Goal: Information Seeking & Learning: Learn about a topic

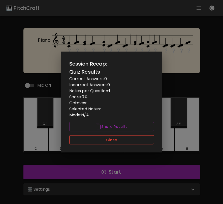
click at [113, 140] on button "Close" at bounding box center [111, 139] width 85 height 9
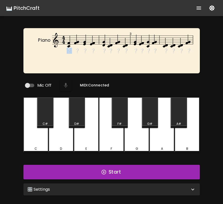
drag, startPoint x: 69, startPoint y: 51, endPoint x: 65, endPoint y: 51, distance: 4.5
click at [65, 51] on icon "❔ ❔ ❔ ❔ ❔ ❔ ❔ ❔ ❔ ❔ ❔ ❔ ❔ ❔ ❔ ❔ Piano 3" at bounding box center [115, 48] width 176 height 32
click at [69, 50] on text "❔" at bounding box center [69, 51] width 6 height 6
click at [101, 141] on div "F" at bounding box center [111, 125] width 25 height 55
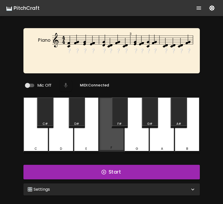
click at [101, 141] on div "F" at bounding box center [111, 125] width 25 height 54
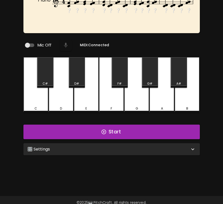
scroll to position [50, 0]
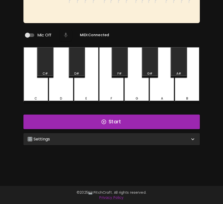
click at [102, 143] on div "🎛️ Settings" at bounding box center [111, 139] width 176 height 12
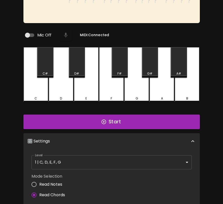
scroll to position [2, 0]
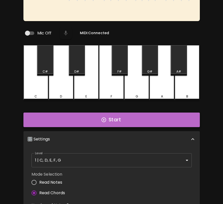
click at [119, 120] on button "Start" at bounding box center [111, 120] width 176 height 15
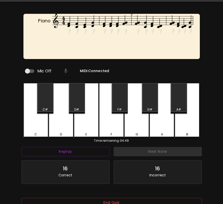
scroll to position [0, 0]
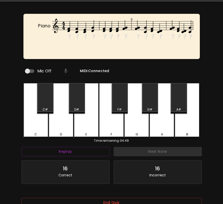
click at [69, 36] on text "❔" at bounding box center [69, 36] width 6 height 6
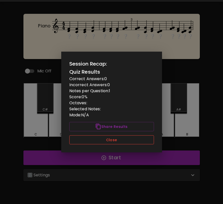
click at [117, 142] on button "Close" at bounding box center [111, 139] width 85 height 9
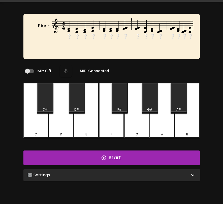
click at [117, 176] on div "🎛️ Settings" at bounding box center [108, 175] width 162 height 6
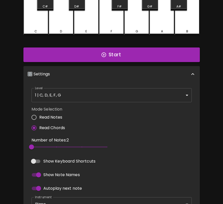
scroll to position [153, 0]
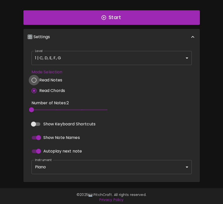
click at [35, 78] on input "Read Notes" at bounding box center [34, 80] width 11 height 11
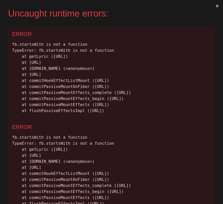
scroll to position [0, 0]
click at [216, 6] on button "×" at bounding box center [217, 6] width 12 height 12
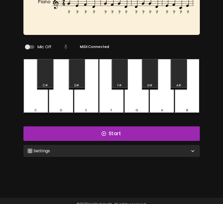
scroll to position [39, 0]
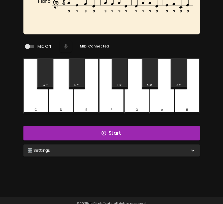
click at [55, 150] on div "🎛️ Settings" at bounding box center [108, 151] width 162 height 6
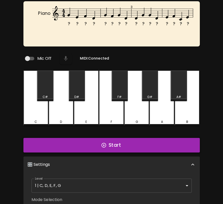
scroll to position [26, 0]
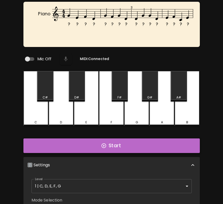
click at [83, 143] on button "Start" at bounding box center [111, 146] width 176 height 15
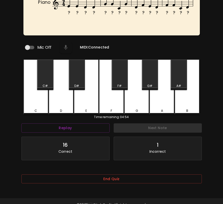
scroll to position [50, 0]
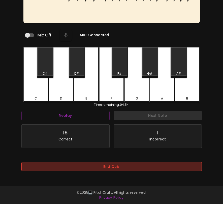
click at [69, 167] on button "End Quiz" at bounding box center [111, 166] width 180 height 9
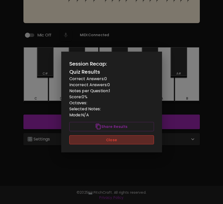
click at [88, 135] on button "Close" at bounding box center [111, 139] width 85 height 9
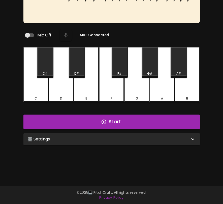
click at [86, 139] on div "🎛️ Settings" at bounding box center [108, 139] width 162 height 6
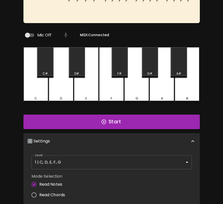
click at [76, 160] on body "🎹 PitchCraft About Badges Wizard Reading Pro Log Out ? ? ? ? ? ? ? ? ? ? ? ? ? …" at bounding box center [111, 122] width 223 height 344
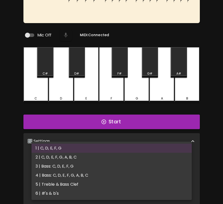
click at [75, 157] on li "2 | C, D, E, F, G, A, B, C" at bounding box center [111, 157] width 160 height 9
type input "3"
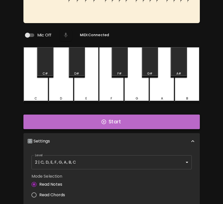
click at [93, 122] on button "Start" at bounding box center [111, 122] width 176 height 15
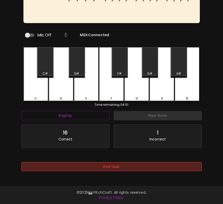
click at [87, 167] on button "End Quiz" at bounding box center [111, 166] width 180 height 9
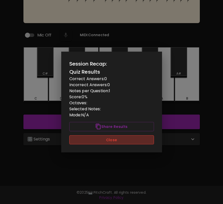
click at [98, 138] on button "Close" at bounding box center [111, 139] width 85 height 9
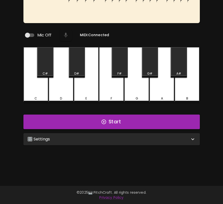
click at [97, 139] on div "🎛️ Settings" at bounding box center [108, 139] width 162 height 6
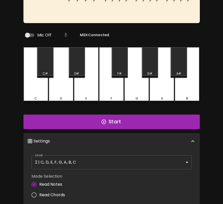
scroll to position [2, 0]
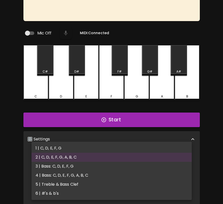
click at [91, 158] on body "🎹 PitchCraft About Badges Wizard Reading Pro Log Out ? ? ? ? ? ? ? ? ? ? ? ? ? …" at bounding box center [111, 122] width 223 height 344
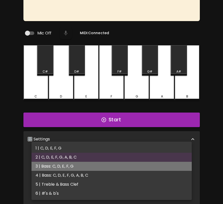
click at [87, 170] on li "3 | Bass: C, D, E, F, G" at bounding box center [111, 166] width 160 height 9
type input "5"
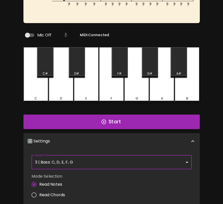
scroll to position [0, 0]
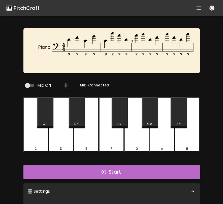
click at [97, 170] on button "Start" at bounding box center [111, 172] width 176 height 15
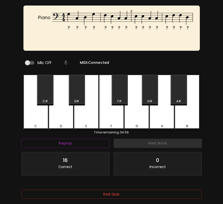
scroll to position [50, 0]
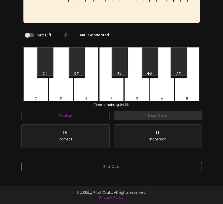
click at [99, 168] on button "End Quiz" at bounding box center [111, 166] width 180 height 9
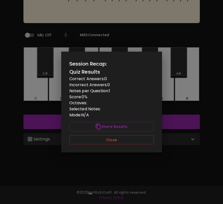
click at [107, 135] on div "Session Recap: Quiz Results Correct Answers: 0 Incorrect Answers: 0 Notes per Q…" at bounding box center [111, 102] width 101 height 101
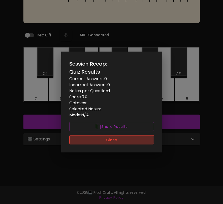
click at [106, 138] on button "Close" at bounding box center [111, 139] width 85 height 9
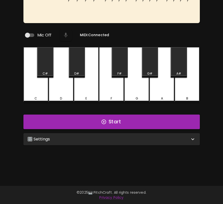
click at [103, 139] on div "🎛️ Settings" at bounding box center [108, 139] width 162 height 6
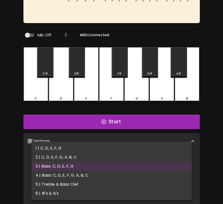
click at [92, 156] on body "🎹 PitchCraft About Badges Wizard Reading Pro Log Out ? ? ? ? ? ? ? ? ? ? ? ? ? …" at bounding box center [111, 122] width 223 height 344
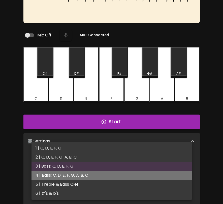
click at [85, 173] on li "4 | Bass: C, D, E, F, G, A, B, C" at bounding box center [111, 175] width 160 height 9
type input "7"
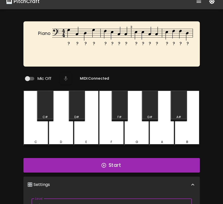
scroll to position [0, 0]
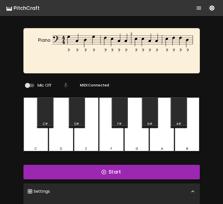
click at [87, 174] on button "Start" at bounding box center [111, 172] width 176 height 15
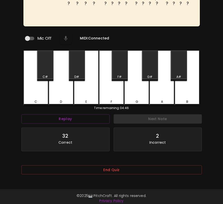
scroll to position [50, 0]
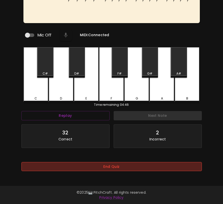
click at [90, 168] on button "End Quiz" at bounding box center [111, 166] width 180 height 9
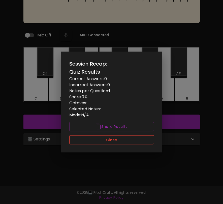
click at [106, 139] on button "Close" at bounding box center [111, 139] width 85 height 9
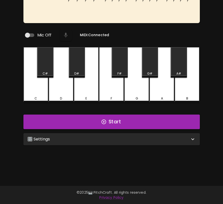
click at [106, 139] on div "🎛️ Settings" at bounding box center [108, 139] width 162 height 6
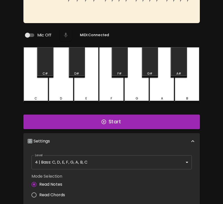
click at [99, 161] on body "🎹 PitchCraft About Badges Wizard Reading Pro Log Out ? ? ? ? ? ? ? ? ? ? ? ? ? …" at bounding box center [111, 122] width 223 height 344
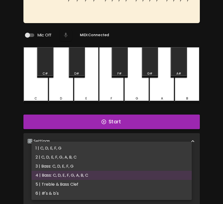
click at [79, 186] on li "5 | Treble & Bass Clef" at bounding box center [111, 184] width 160 height 9
type input "9"
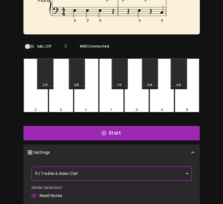
scroll to position [0, 0]
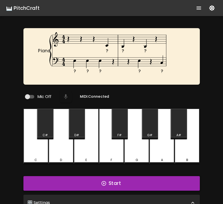
click at [79, 186] on button "Start" at bounding box center [111, 183] width 176 height 15
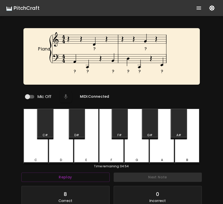
scroll to position [2, 0]
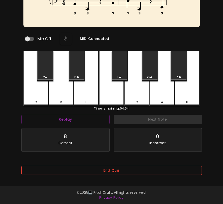
click at [86, 170] on button "End Quiz" at bounding box center [111, 170] width 180 height 9
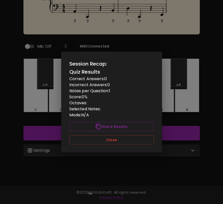
scroll to position [0, 0]
click at [96, 141] on button "Close" at bounding box center [111, 139] width 85 height 9
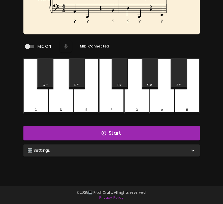
click at [92, 149] on div "🎛️ Settings" at bounding box center [108, 151] width 162 height 6
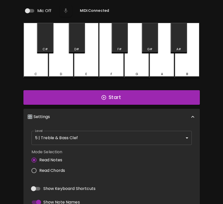
scroll to position [95, 0]
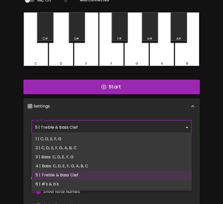
click at [100, 122] on body "🎹 PitchCraft About Badges Wizard Reading Pro Log Out ? ? ? ? ? ? ? ? Piano Mic …" at bounding box center [111, 82] width 223 height 355
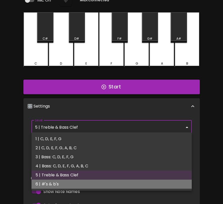
click at [68, 187] on li "6 | #'s & b's" at bounding box center [111, 184] width 160 height 9
type input "11"
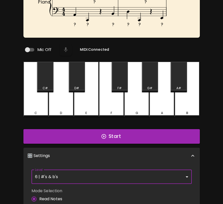
scroll to position [0, 0]
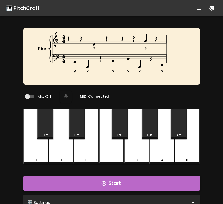
click at [94, 182] on button "Start" at bounding box center [111, 183] width 176 height 15
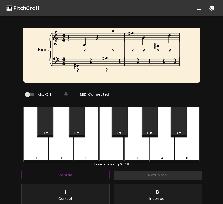
scroll to position [58, 0]
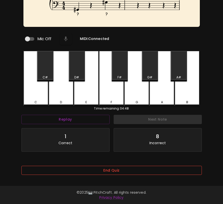
click at [100, 170] on button "End Quiz" at bounding box center [111, 170] width 180 height 9
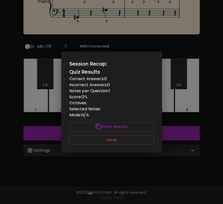
scroll to position [50, 0]
click at [106, 144] on button "Close" at bounding box center [111, 139] width 85 height 9
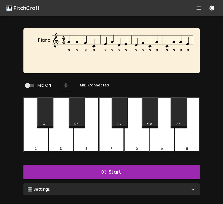
scroll to position [50, 0]
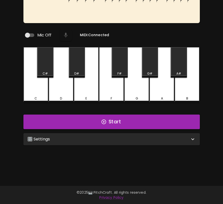
click at [90, 141] on div "🎛️ Settings" at bounding box center [111, 139] width 176 height 12
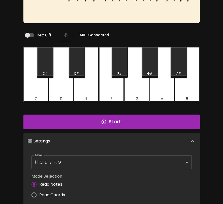
click at [85, 167] on body "🎹 PitchCraft About Badges Wizard Reading Pro Log Out ? ? ? ? ? ? ? ? ? ? ? ? ? …" at bounding box center [111, 122] width 223 height 344
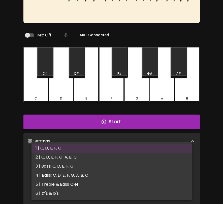
click at [76, 191] on li "6 | #'s & b's" at bounding box center [111, 193] width 160 height 9
type input "11"
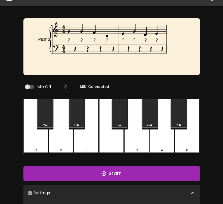
scroll to position [0, 0]
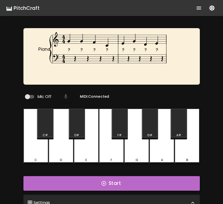
click at [85, 185] on button "Start" at bounding box center [111, 183] width 176 height 15
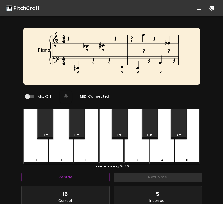
scroll to position [2, 0]
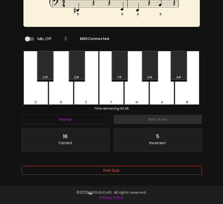
click at [98, 170] on button "End Quiz" at bounding box center [111, 170] width 180 height 9
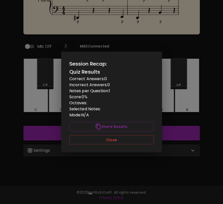
scroll to position [0, 0]
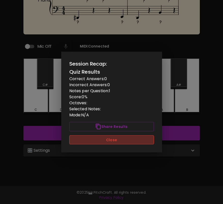
click at [119, 136] on button "Close" at bounding box center [111, 139] width 85 height 9
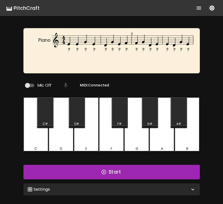
scroll to position [50, 0]
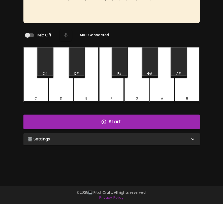
click at [129, 143] on div "🎛️ Settings" at bounding box center [111, 139] width 176 height 12
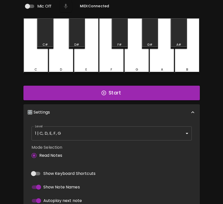
scroll to position [127, 0]
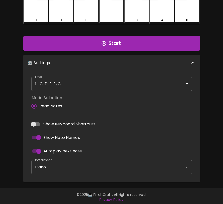
click at [136, 86] on body "🎹 PitchCraft About Badges Wizard Reading Pro Log Out ? ? ? ? ? ? ? ? ? ? ? ? ? …" at bounding box center [111, 39] width 223 height 333
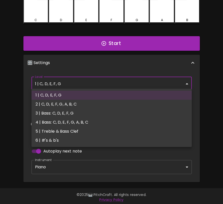
click at [120, 105] on li "2 | C, D, E, F, G, A, B, C" at bounding box center [111, 104] width 160 height 9
type input "3"
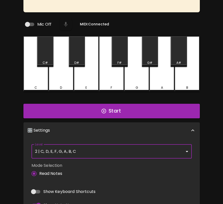
scroll to position [29, 0]
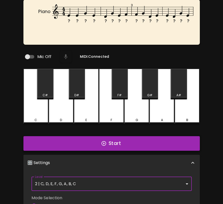
click at [113, 142] on button "Start" at bounding box center [111, 143] width 176 height 15
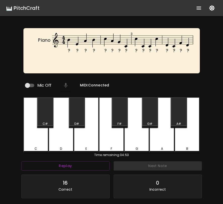
scroll to position [0, 0]
click at [30, 9] on div "🎹 PitchCraft" at bounding box center [22, 8] width 33 height 8
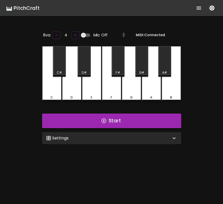
click at [100, 142] on div "🎛️ Settings" at bounding box center [111, 138] width 139 height 12
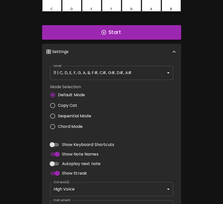
click at [64, 101] on label "Copy Cat" at bounding box center [69, 105] width 44 height 11
click at [58, 101] on input "Copy Cat" at bounding box center [52, 105] width 11 height 11
radio input "true"
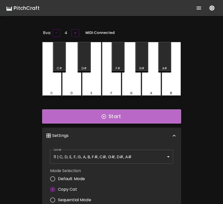
click at [81, 117] on button "Start" at bounding box center [111, 116] width 139 height 15
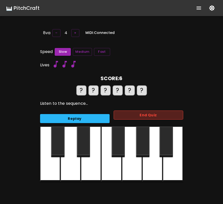
click at [135, 115] on button "End Quiz" at bounding box center [148, 115] width 69 height 9
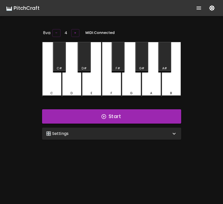
click at [122, 137] on div "🎛️ Settings" at bounding box center [111, 134] width 139 height 12
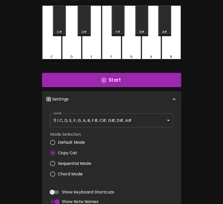
scroll to position [1, 0]
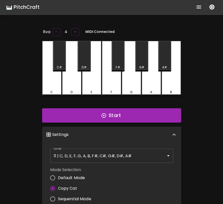
click at [129, 94] on div "G" at bounding box center [132, 68] width 20 height 55
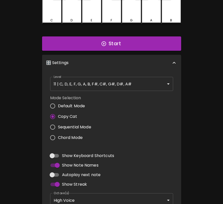
scroll to position [104, 0]
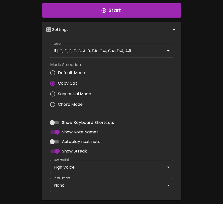
click at [63, 96] on label "Sequential Mode" at bounding box center [69, 94] width 44 height 11
click at [58, 96] on input "Sequential Mode" at bounding box center [52, 94] width 11 height 11
radio input "true"
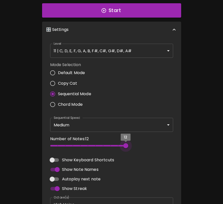
drag, startPoint x: 119, startPoint y: 146, endPoint x: 126, endPoint y: 145, distance: 7.8
click at [126, 145] on span "12" at bounding box center [88, 146] width 76 height 8
type input "2"
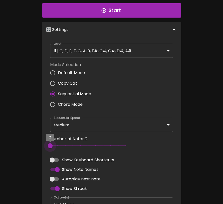
drag, startPoint x: 126, startPoint y: 145, endPoint x: 43, endPoint y: 147, distance: 83.1
click at [43, 147] on div "Level 11 | C, D, E, F, G, A, B, F#, C#, G#, D#, A# 21 Level Mode Selection Defa…" at bounding box center [111, 138] width 139 height 200
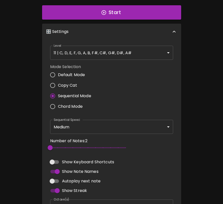
scroll to position [0, 0]
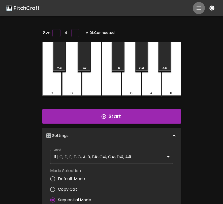
click at [199, 10] on icon "show more" at bounding box center [199, 8] width 6 height 6
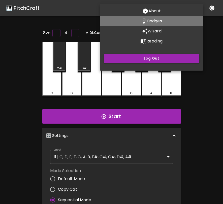
click at [169, 23] on button "Badges" at bounding box center [151, 21] width 103 height 10
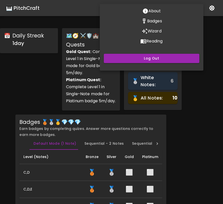
click at [174, 141] on div at bounding box center [111, 102] width 223 height 204
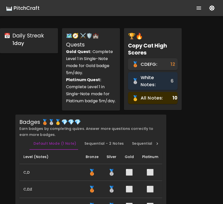
click at [198, 6] on icon "show more" at bounding box center [199, 8] width 6 height 6
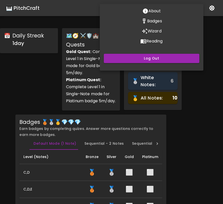
click at [158, 32] on p "Wizard" at bounding box center [154, 31] width 14 height 6
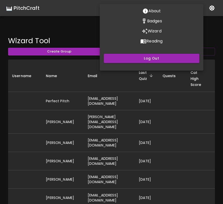
click at [192, 109] on div at bounding box center [111, 102] width 223 height 204
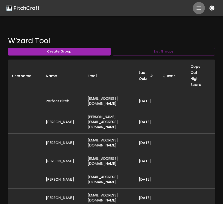
click at [199, 9] on icon "show more" at bounding box center [198, 8] width 5 height 3
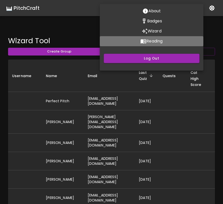
click at [161, 40] on p "Reading" at bounding box center [154, 41] width 16 height 6
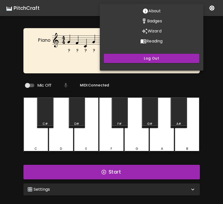
click at [210, 98] on div at bounding box center [111, 102] width 223 height 204
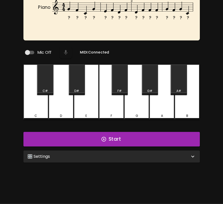
scroll to position [50, 0]
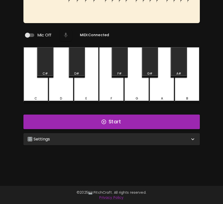
click at [187, 136] on div "🎛️ Settings" at bounding box center [108, 139] width 162 height 6
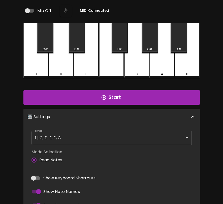
scroll to position [0, 0]
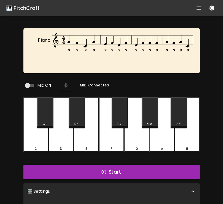
click at [139, 135] on div "G" at bounding box center [136, 125] width 25 height 55
click at [27, 84] on input "Mic Off" at bounding box center [27, 86] width 29 height 10
checkbox input "true"
click at [83, 171] on button "Start" at bounding box center [111, 172] width 176 height 15
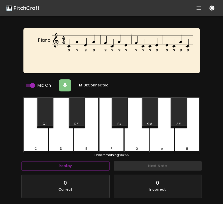
click at [42, 132] on div "C" at bounding box center [35, 125] width 25 height 55
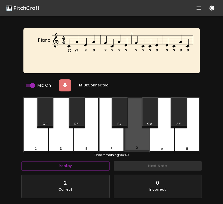
click at [129, 144] on div "G" at bounding box center [136, 125] width 25 height 54
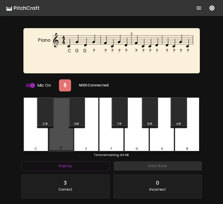
click at [70, 137] on div "D" at bounding box center [61, 125] width 25 height 54
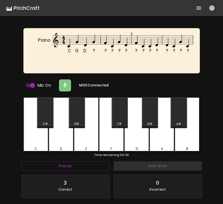
click at [116, 148] on div "F" at bounding box center [111, 149] width 24 height 5
click at [129, 144] on div "G" at bounding box center [136, 125] width 25 height 55
click at [33, 82] on input "Mic On" at bounding box center [32, 86] width 29 height 10
checkbox input "false"
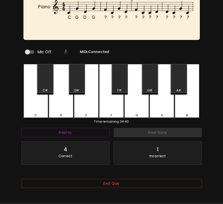
scroll to position [50, 0]
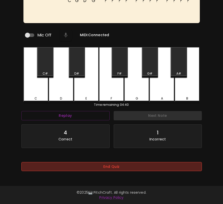
click at [124, 168] on button "End Quiz" at bounding box center [111, 166] width 180 height 9
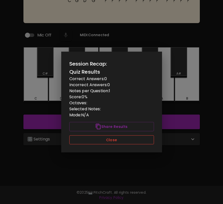
click at [131, 143] on button "Close" at bounding box center [111, 139] width 85 height 9
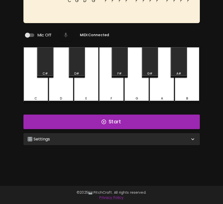
scroll to position [0, 0]
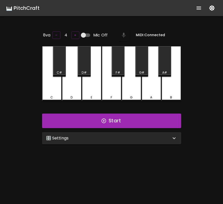
click at [33, 9] on div "🎹 PitchCraft" at bounding box center [22, 8] width 33 height 8
click at [195, 4] on button "show more" at bounding box center [199, 8] width 12 height 12
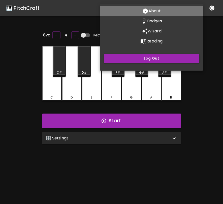
click at [162, 11] on button "About" at bounding box center [151, 11] width 103 height 10
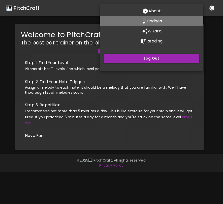
click at [161, 20] on p "Badges" at bounding box center [154, 21] width 15 height 6
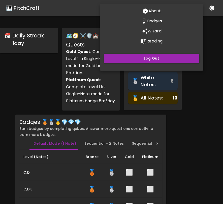
click at [39, 21] on div at bounding box center [111, 102] width 223 height 204
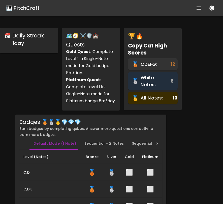
click at [35, 9] on div "🎹 PitchCraft" at bounding box center [22, 8] width 33 height 8
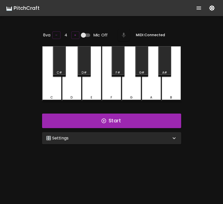
click at [200, 9] on icon "show more" at bounding box center [199, 8] width 6 height 6
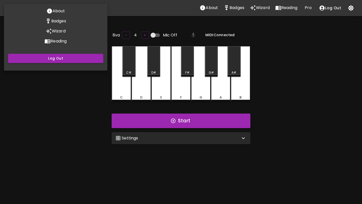
click at [222, 9] on div at bounding box center [181, 102] width 362 height 204
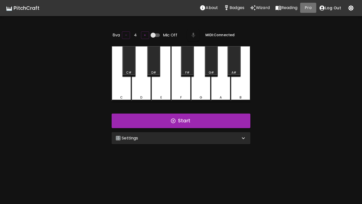
click at [222, 9] on p "Pro" at bounding box center [308, 8] width 7 height 6
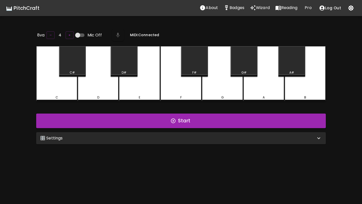
click at [222, 9] on p "Pro" at bounding box center [308, 8] width 7 height 6
click at [164, 142] on div "🎛️ Settings" at bounding box center [181, 138] width 290 height 12
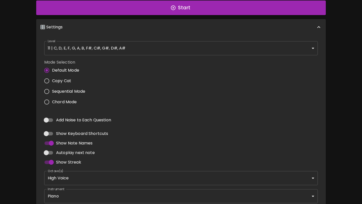
scroll to position [113, 0]
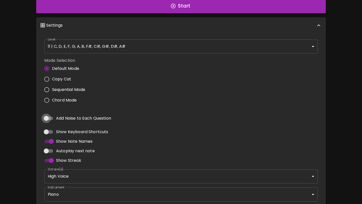
click at [47, 116] on input "Add Noise to Each Question" at bounding box center [46, 119] width 29 height 10
checkbox input "true"
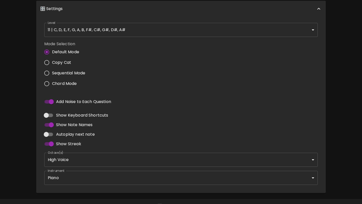
scroll to position [141, 0]
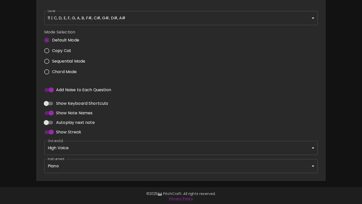
click at [119, 162] on body "🎹 PitchCraft About Badges Wizard Reading Pro Log Out 8va – 4 + Mic Off MIDI: Co…" at bounding box center [181, 32] width 362 height 347
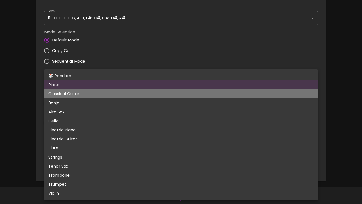
click at [128, 95] on li "Classical Guitar" at bounding box center [181, 94] width 274 height 9
type input "acoustic_guitar_nylon"
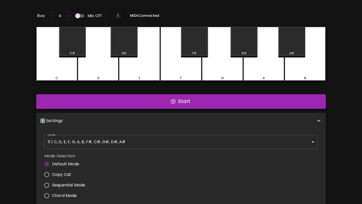
scroll to position [1, 0]
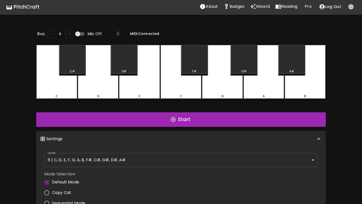
click at [151, 116] on button "Start" at bounding box center [181, 120] width 290 height 15
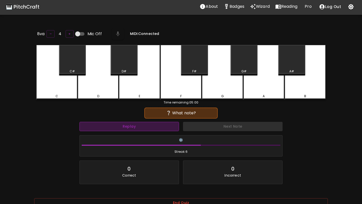
click at [145, 124] on button "Replay" at bounding box center [130, 126] width 100 height 9
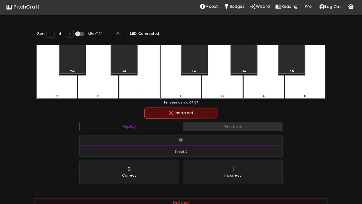
click at [146, 125] on button "Replay" at bounding box center [130, 126] width 100 height 9
click at [146, 126] on button "Replay" at bounding box center [130, 126] width 100 height 9
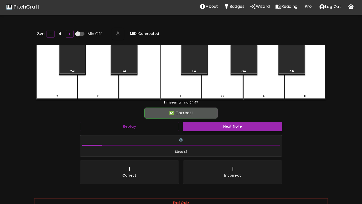
click at [188, 127] on button "Next Note" at bounding box center [232, 126] width 99 height 9
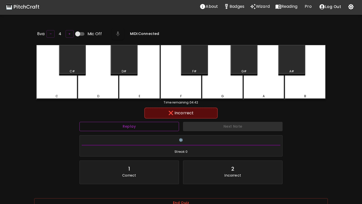
click at [173, 127] on button "Replay" at bounding box center [130, 126] width 100 height 9
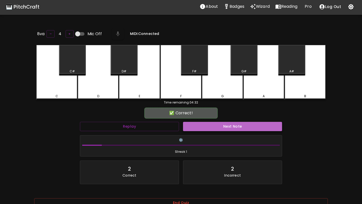
click at [196, 126] on button "Next Note" at bounding box center [232, 126] width 99 height 9
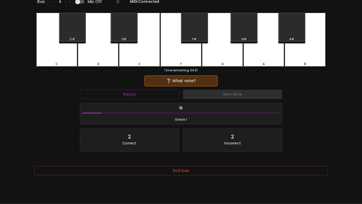
scroll to position [50, 0]
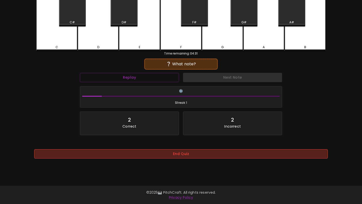
click at [180, 153] on button "End Quiz" at bounding box center [181, 153] width 294 height 9
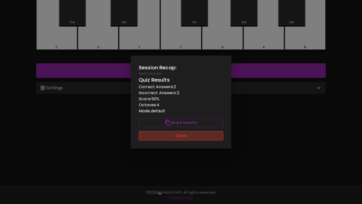
click at [186, 138] on button "Close" at bounding box center [181, 135] width 85 height 9
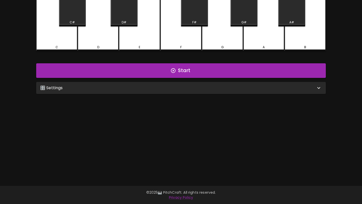
click at [201, 86] on div "🎛️ Settings" at bounding box center [178, 88] width 276 height 6
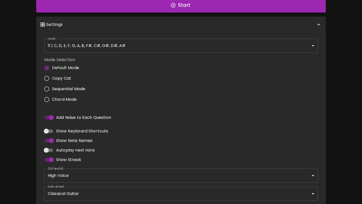
scroll to position [141, 0]
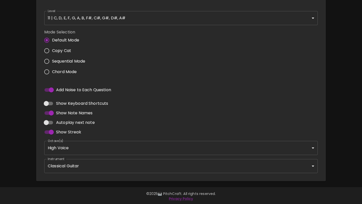
click at [122, 161] on body "🎹 PitchCraft About Badges Wizard Reading Pro Log Out 8va – 4 + Mic Off MIDI: Co…" at bounding box center [181, 32] width 362 height 347
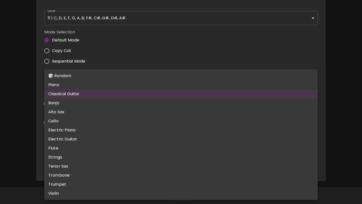
click at [122, 149] on li "Flute" at bounding box center [181, 148] width 274 height 9
type input "flute"
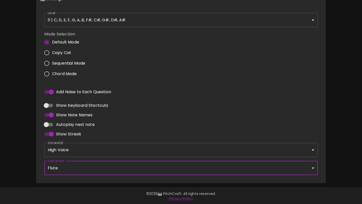
scroll to position [0, 0]
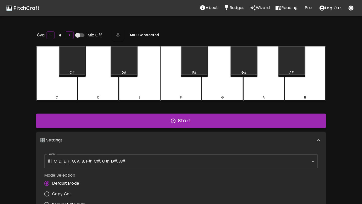
click at [149, 121] on button "Start" at bounding box center [181, 121] width 290 height 15
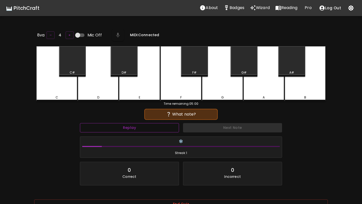
click at [148, 127] on button "Replay" at bounding box center [129, 127] width 99 height 9
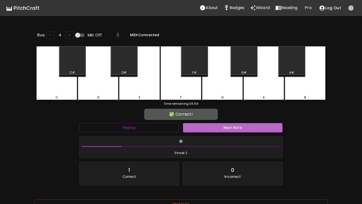
click at [201, 125] on button "Next Note" at bounding box center [233, 127] width 100 height 9
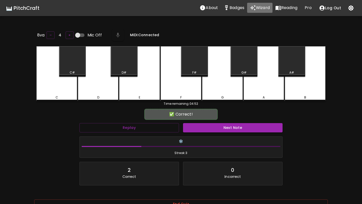
click at [222, 8] on p "Wizard" at bounding box center [263, 8] width 14 height 6
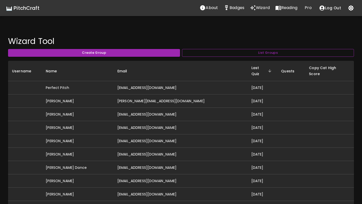
click at [204, 53] on button "List Groups" at bounding box center [268, 53] width 172 height 8
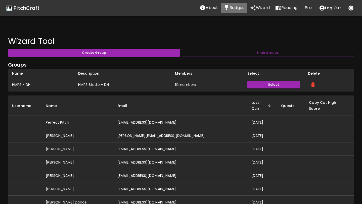
click at [222, 7] on p "Badges" at bounding box center [237, 8] width 15 height 6
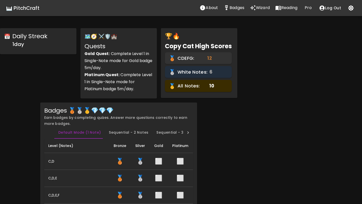
click at [222, 8] on button "Pro" at bounding box center [309, 8] width 16 height 10
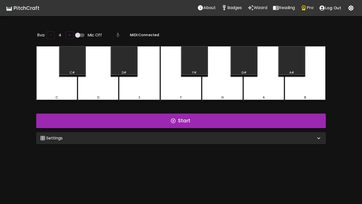
click at [222, 8] on p "Pro" at bounding box center [310, 8] width 7 height 6
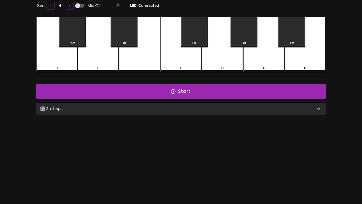
scroll to position [30, 0]
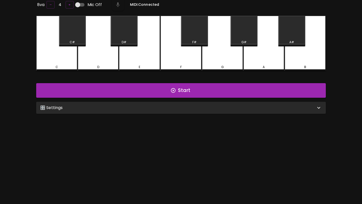
click at [202, 105] on div "🎛️ Settings" at bounding box center [178, 108] width 276 height 6
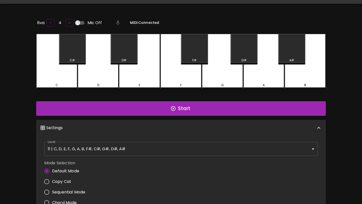
scroll to position [0, 0]
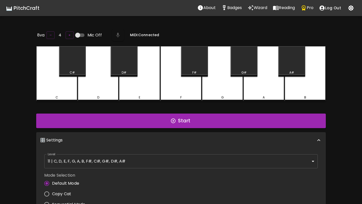
click at [36, 5] on div "🎹 PitchCraft" at bounding box center [22, 8] width 33 height 8
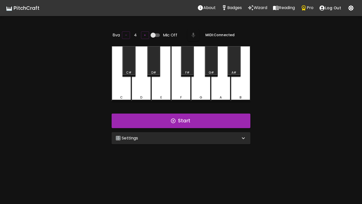
click at [208, 142] on div "🎛️ Settings" at bounding box center [181, 138] width 139 height 12
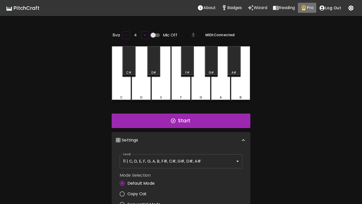
click at [222, 9] on p "Pro" at bounding box center [310, 8] width 7 height 6
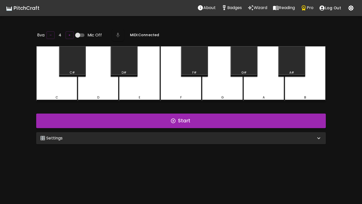
click at [31, 10] on div "🎹 PitchCraft" at bounding box center [22, 8] width 33 height 8
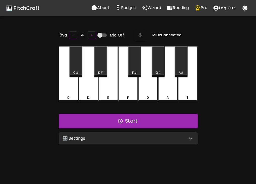
click at [204, 5] on p "Pro" at bounding box center [204, 8] width 7 height 6
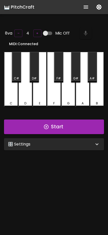
click at [85, 9] on icon "show more" at bounding box center [86, 7] width 6 height 6
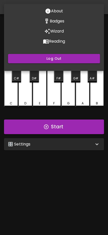
click at [85, 9] on button "About" at bounding box center [54, 11] width 100 height 10
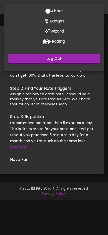
click at [80, 85] on div at bounding box center [54, 117] width 108 height 235
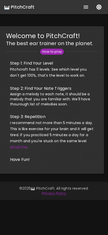
click at [77, 90] on span "Step 2: Find Your Note Triggers" at bounding box center [52, 88] width 84 height 6
click at [24, 8] on div "🎹 PitchCraft" at bounding box center [19, 7] width 31 height 7
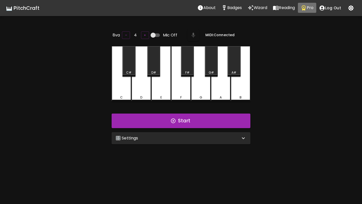
click at [222, 10] on p "Pro" at bounding box center [310, 8] width 7 height 6
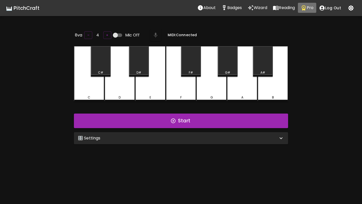
click at [222, 6] on p "Pro" at bounding box center [310, 8] width 7 height 6
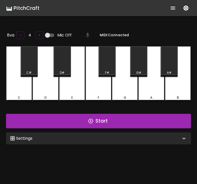
click at [24, 8] on div "🎹 PitchCraft" at bounding box center [22, 8] width 33 height 8
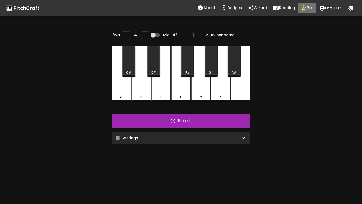
click at [197, 8] on p "Pro" at bounding box center [310, 8] width 7 height 6
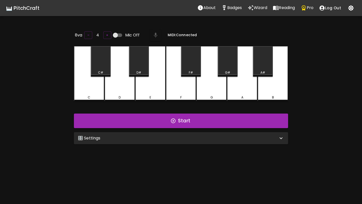
click at [197, 9] on p "Pro" at bounding box center [310, 8] width 7 height 6
click at [26, 10] on div "🎹 PitchCraft" at bounding box center [22, 8] width 33 height 8
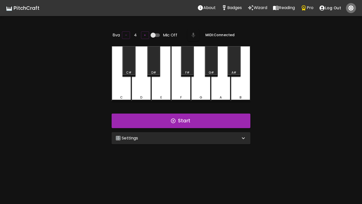
click at [197, 10] on icon "button" at bounding box center [352, 8] width 6 height 6
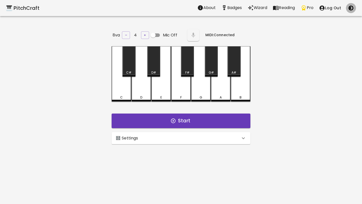
click at [197, 10] on icon "button" at bounding box center [352, 8] width 6 height 6
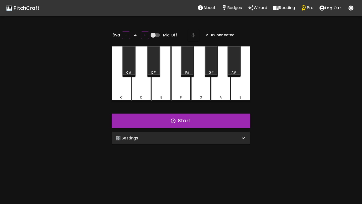
click at [169, 135] on div "🎛️ Settings" at bounding box center [178, 138] width 125 height 6
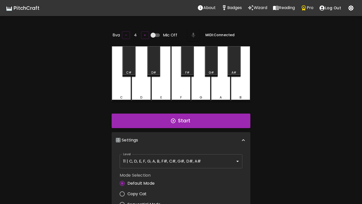
click at [140, 184] on span "Copy Cat" at bounding box center [137, 194] width 19 height 6
click at [128, 184] on input "Copy Cat" at bounding box center [122, 194] width 11 height 11
radio input "true"
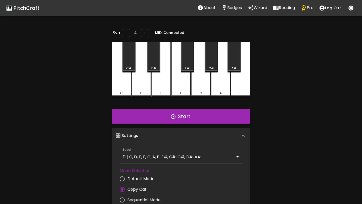
click at [187, 113] on button "Start" at bounding box center [181, 116] width 139 height 15
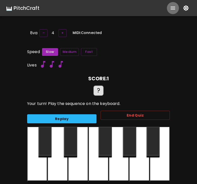
click at [173, 10] on icon "show more" at bounding box center [173, 8] width 6 height 6
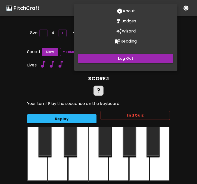
click at [173, 10] on button "About" at bounding box center [125, 11] width 103 height 10
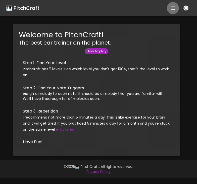
click at [174, 8] on icon "show more" at bounding box center [173, 8] width 6 height 6
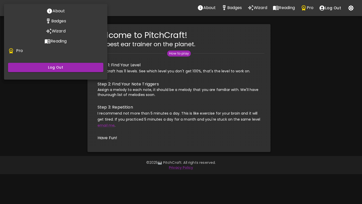
click at [197, 28] on div at bounding box center [181, 102] width 362 height 204
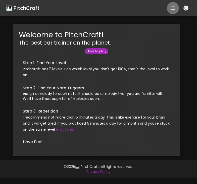
click at [173, 9] on icon "show more" at bounding box center [173, 8] width 5 height 3
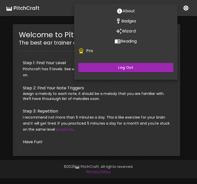
click at [191, 23] on div at bounding box center [98, 92] width 197 height 184
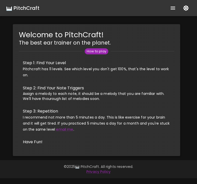
click at [170, 9] on icon "show more" at bounding box center [173, 8] width 6 height 6
click at [29, 8] on div "🎹 PitchCraft" at bounding box center [22, 8] width 33 height 8
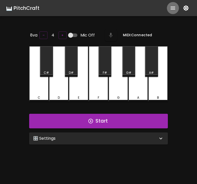
click at [171, 10] on icon "show more" at bounding box center [173, 8] width 6 height 6
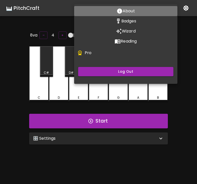
click at [171, 10] on button "About" at bounding box center [125, 11] width 103 height 10
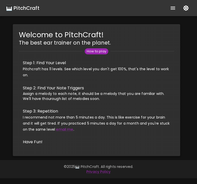
click at [175, 9] on icon "show more" at bounding box center [173, 8] width 6 height 6
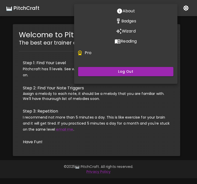
click at [159, 109] on div at bounding box center [98, 92] width 197 height 184
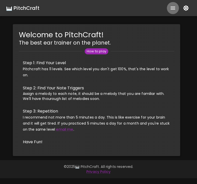
click at [173, 7] on icon "show more" at bounding box center [173, 8] width 5 height 3
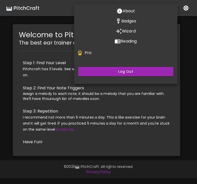
click at [133, 29] on p "Wizard" at bounding box center [129, 31] width 14 height 6
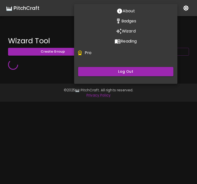
click at [189, 27] on div at bounding box center [98, 92] width 197 height 184
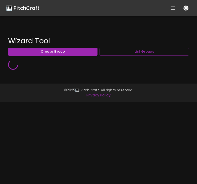
click at [173, 10] on button "Badges" at bounding box center [139, 13] width 78 height 6
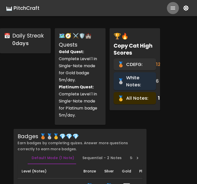
click at [173, 10] on icon "show more" at bounding box center [173, 8] width 6 height 6
click at [171, 8] on icon "show more" at bounding box center [173, 8] width 6 height 6
click at [171, 11] on icon "show more" at bounding box center [173, 8] width 6 height 6
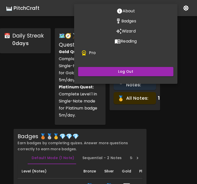
click at [171, 11] on button "About" at bounding box center [125, 11] width 103 height 10
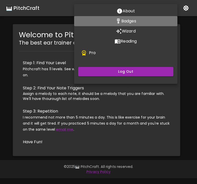
click at [148, 22] on button "Badges" at bounding box center [125, 21] width 103 height 10
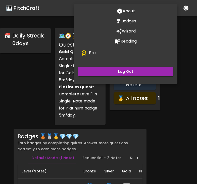
click at [186, 33] on div at bounding box center [98, 92] width 197 height 184
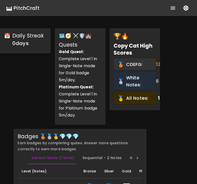
click at [170, 8] on icon "show more" at bounding box center [173, 8] width 6 height 6
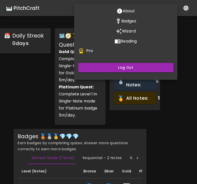
click at [80, 51] on icon at bounding box center [81, 51] width 6 height 6
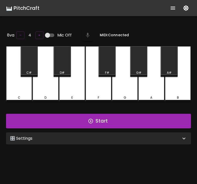
click at [172, 12] on button "show more" at bounding box center [173, 8] width 12 height 12
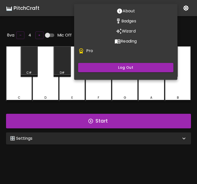
click at [173, 107] on div at bounding box center [98, 92] width 197 height 184
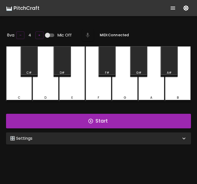
click at [176, 7] on icon "show more" at bounding box center [173, 8] width 6 height 6
click at [174, 9] on icon "show more" at bounding box center [173, 8] width 5 height 3
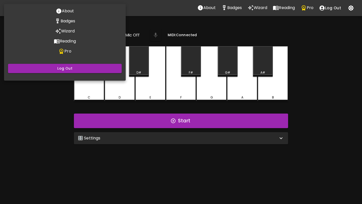
click at [184, 23] on div at bounding box center [181, 102] width 362 height 204
